Goal: Browse casually

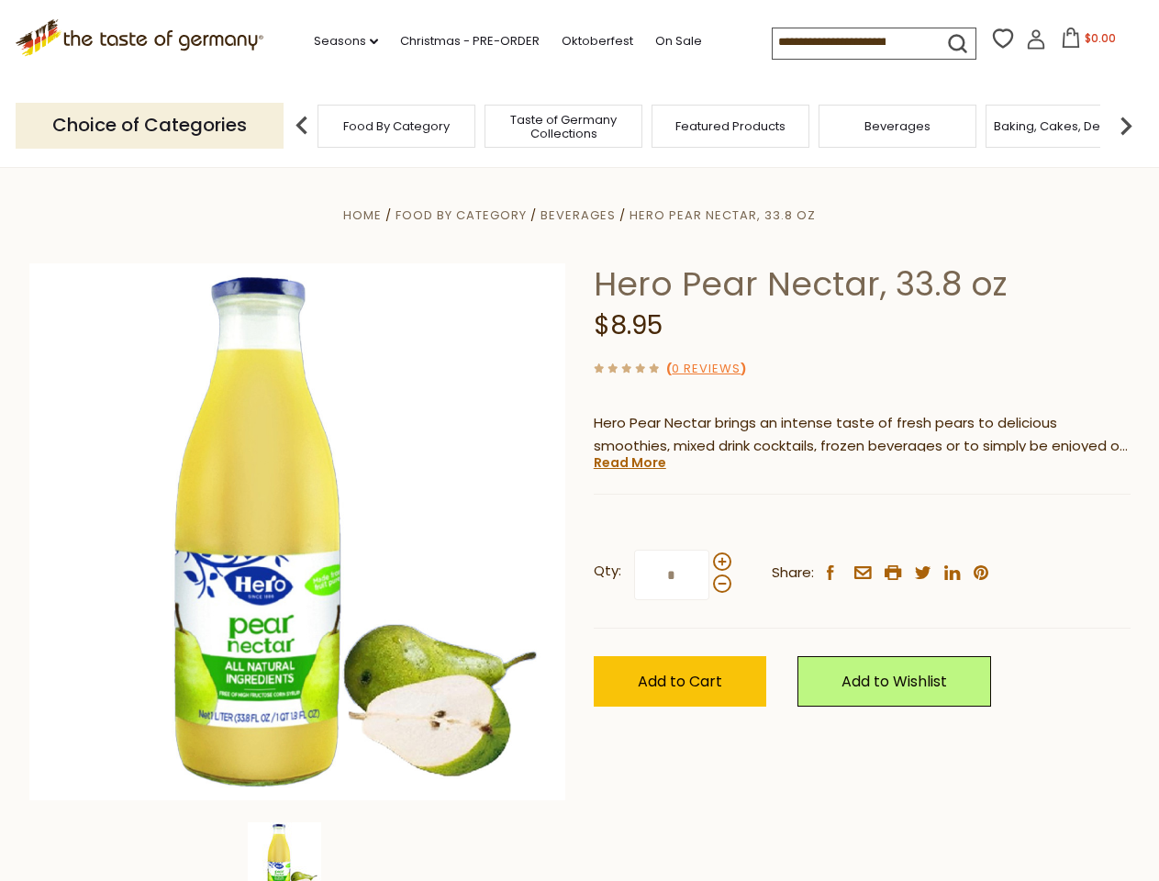
click at [579, 441] on div "Home Food By Category [GEOGRAPHIC_DATA] Hero Pear Nectar, 33.8 oz Hero Pear Nec…" at bounding box center [580, 557] width 1129 height 707
click at [339, 41] on link "Seasons dropdown_arrow" at bounding box center [346, 41] width 64 height 20
click at [852, 42] on input at bounding box center [850, 41] width 155 height 26
click at [1085, 43] on span "$0.00" at bounding box center [1100, 38] width 31 height 16
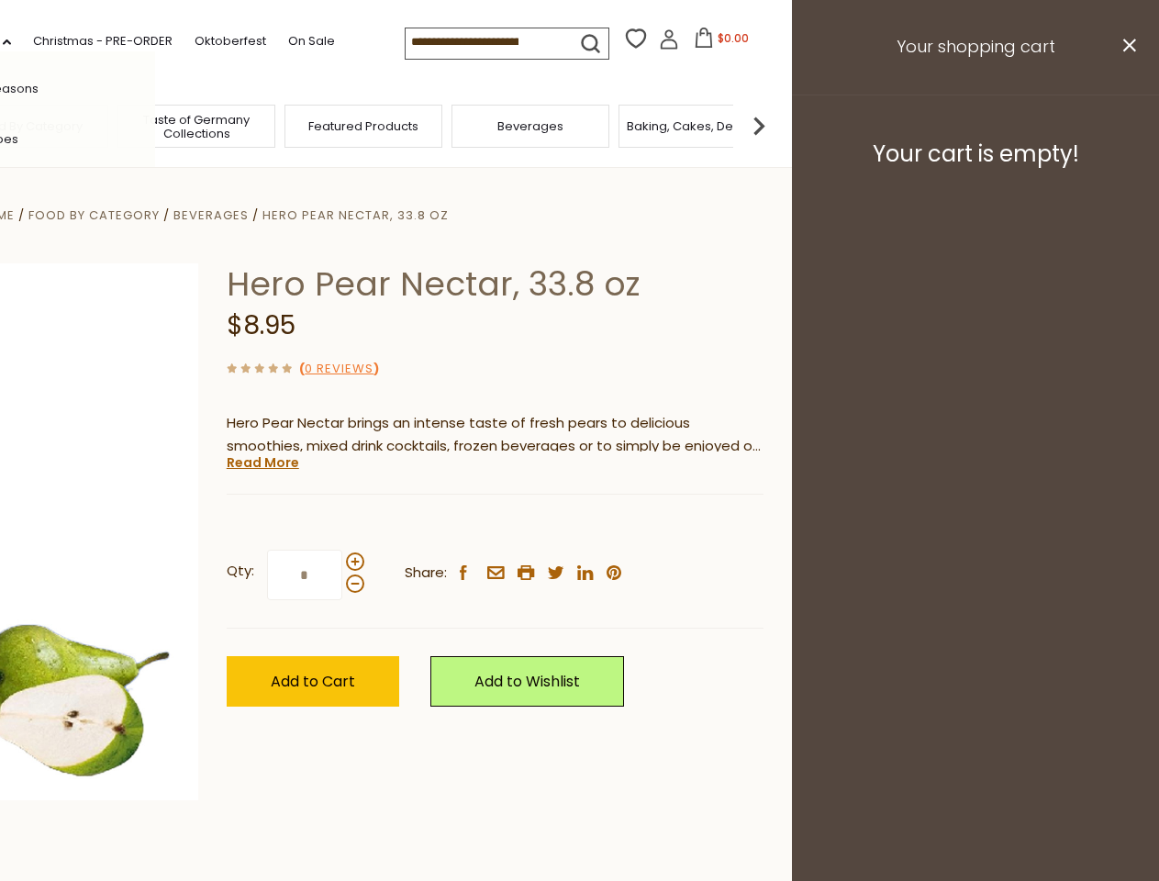
click at [155, 125] on div "All Seasons Recipes Game Day [DATE] [DATE] [DATE][PERSON_NAME] [DATE] Springfes…" at bounding box center [51, 440] width 208 height 778
click at [778, 125] on img at bounding box center [759, 125] width 37 height 37
click at [579, 524] on div "Home Food By Category [GEOGRAPHIC_DATA] Hero Pear Nectar, 33.8 oz Hero Pear Nec…" at bounding box center [212, 557] width 1129 height 707
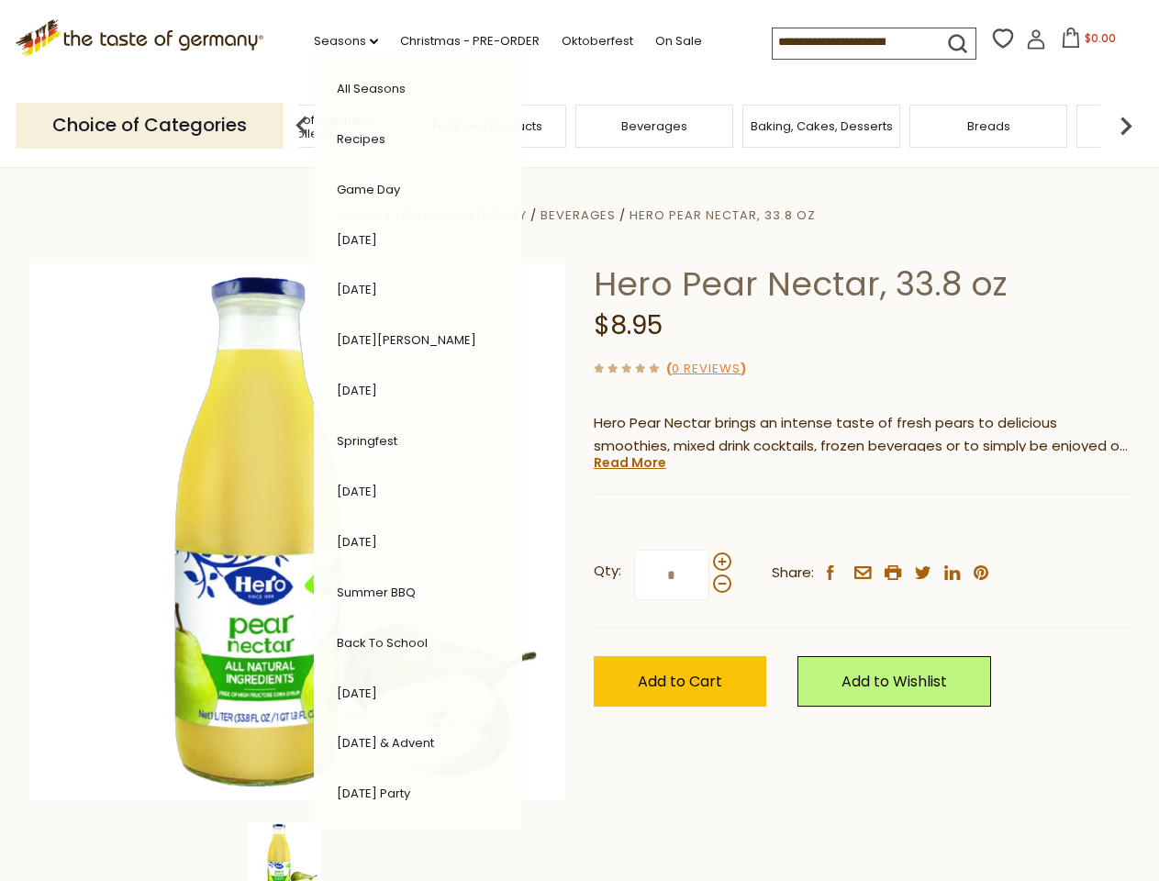
click at [297, 852] on div "Home Food By Category [GEOGRAPHIC_DATA] Hero Pear Nectar, 33.8 oz Hero Pear Nec…" at bounding box center [580, 557] width 1129 height 707
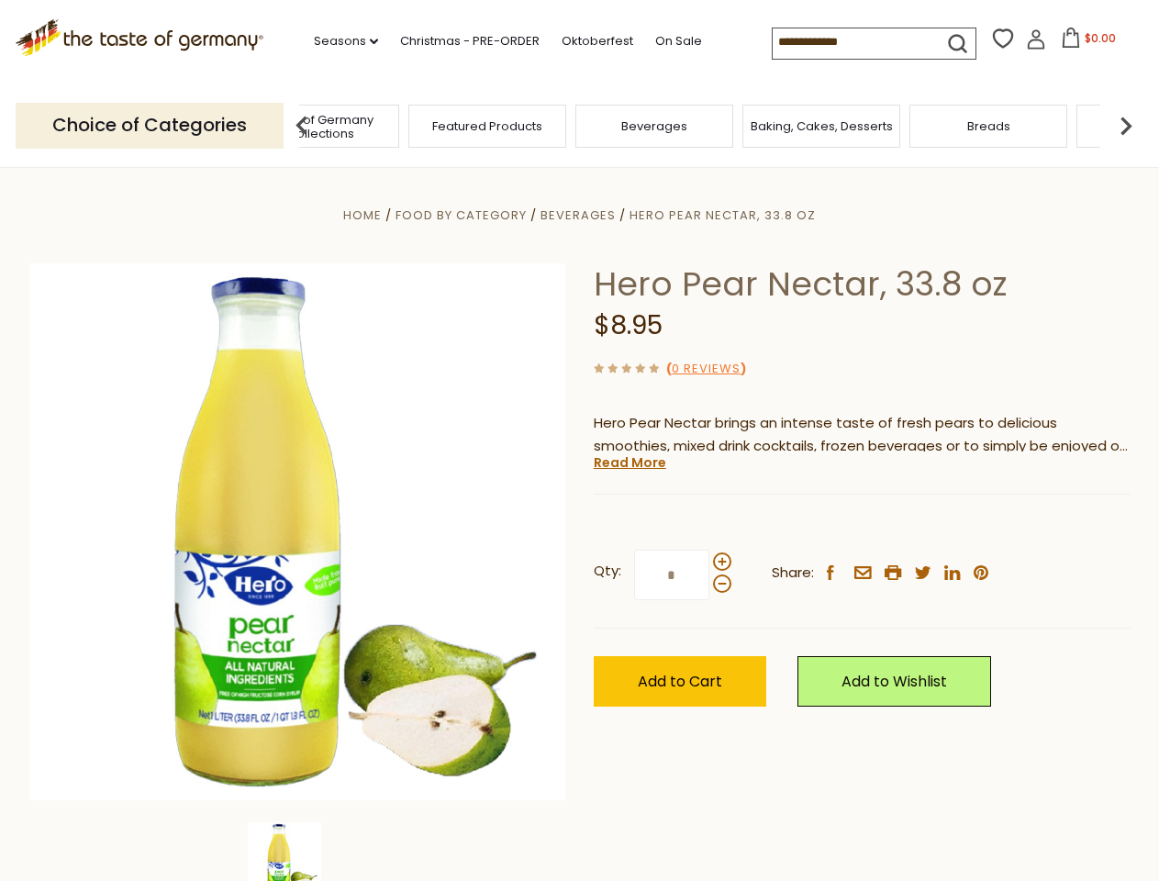
click at [297, 852] on img at bounding box center [284, 859] width 73 height 73
click at [629, 463] on link "Read More" at bounding box center [630, 462] width 73 height 18
